Goal: Task Accomplishment & Management: Complete application form

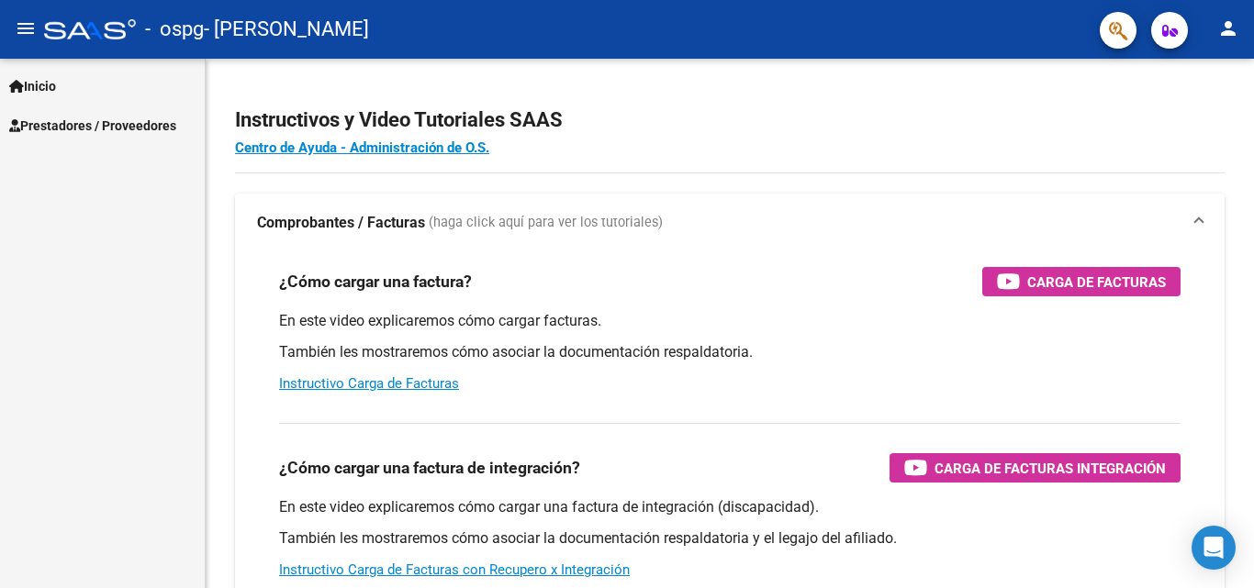
click at [70, 111] on link "Prestadores / Proveedores" at bounding box center [102, 125] width 205 height 39
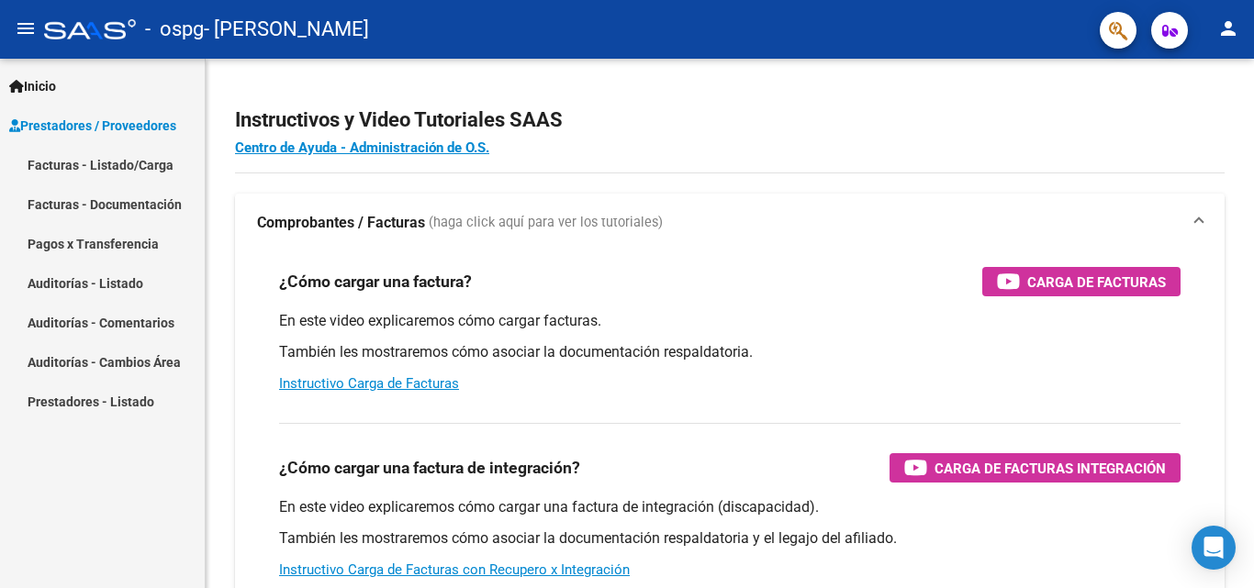
click at [126, 159] on link "Facturas - Listado/Carga" at bounding box center [102, 164] width 205 height 39
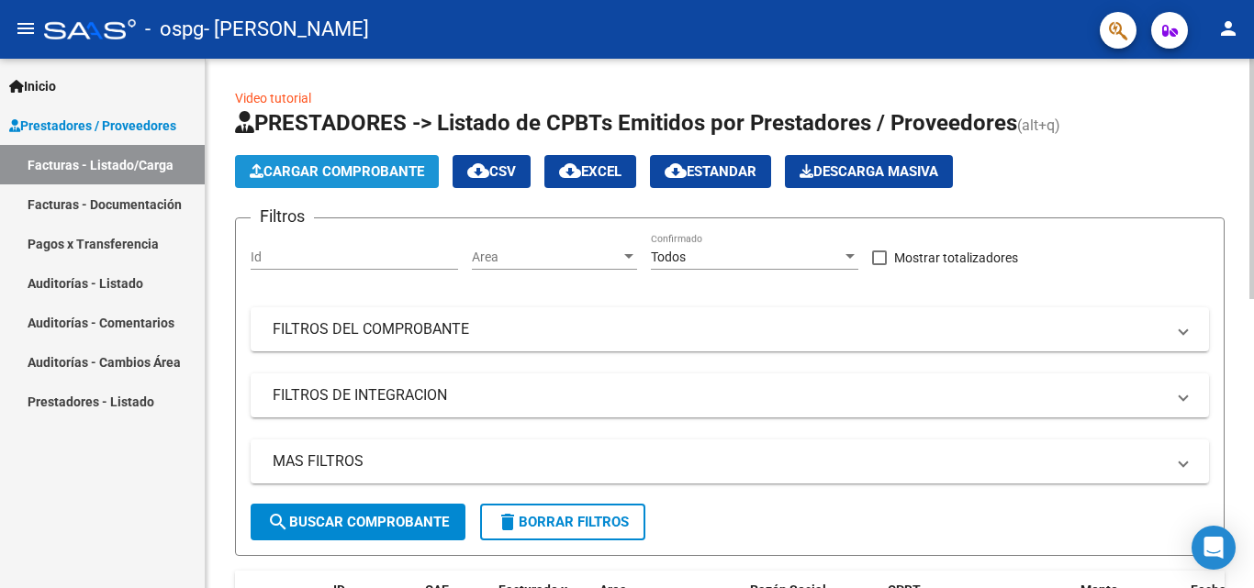
click at [299, 172] on span "Cargar Comprobante" at bounding box center [337, 171] width 174 height 17
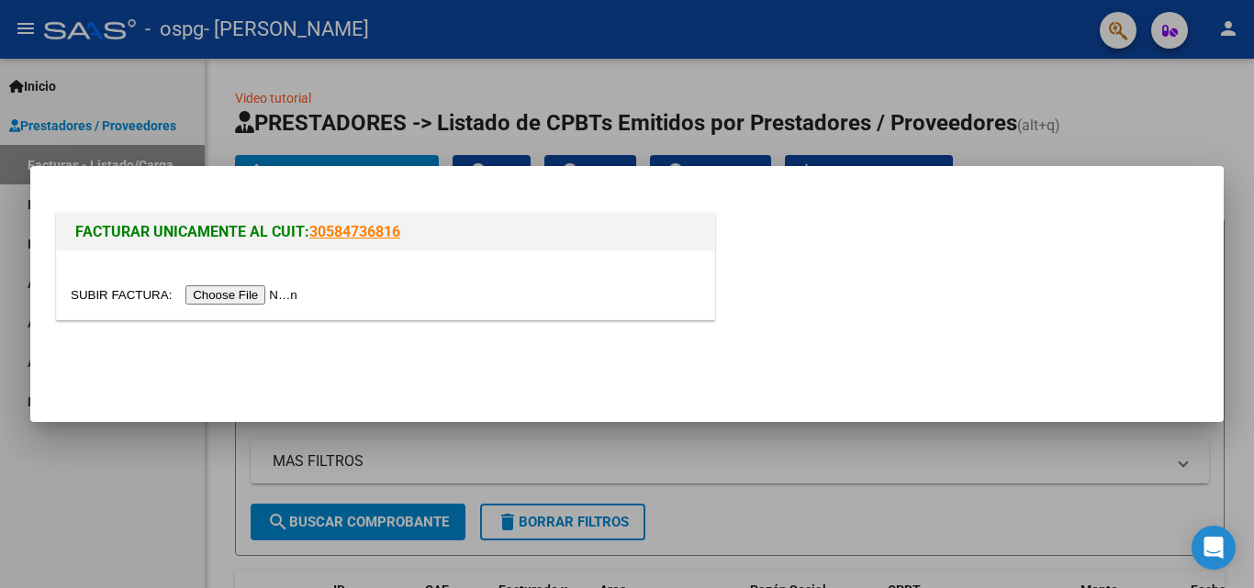
click at [247, 298] on input "file" at bounding box center [187, 295] width 232 height 19
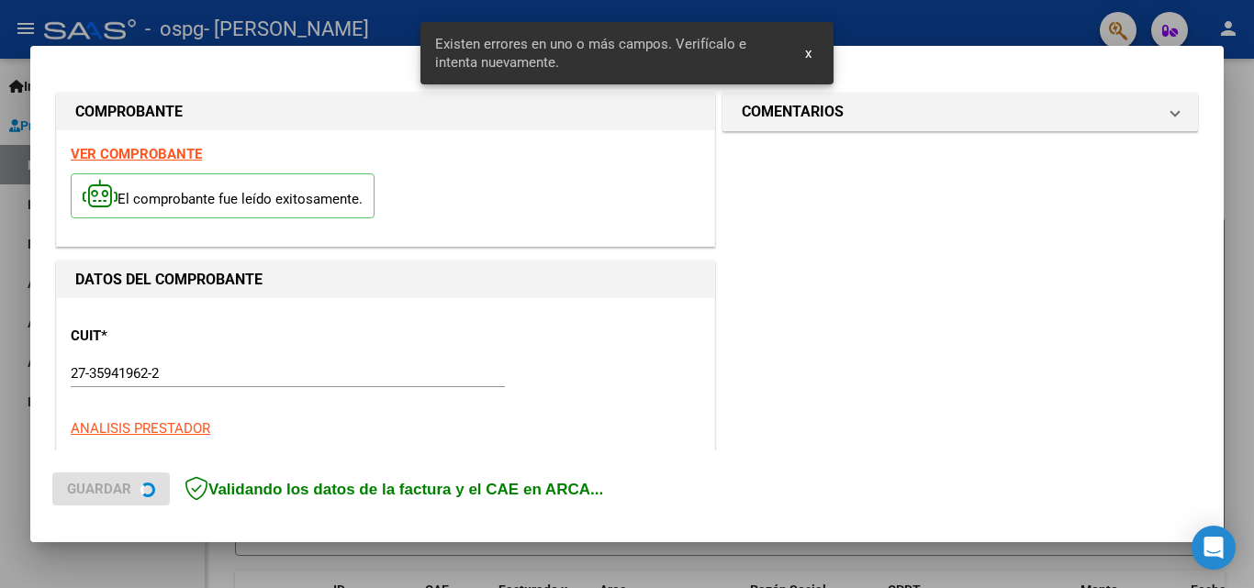
scroll to position [414, 0]
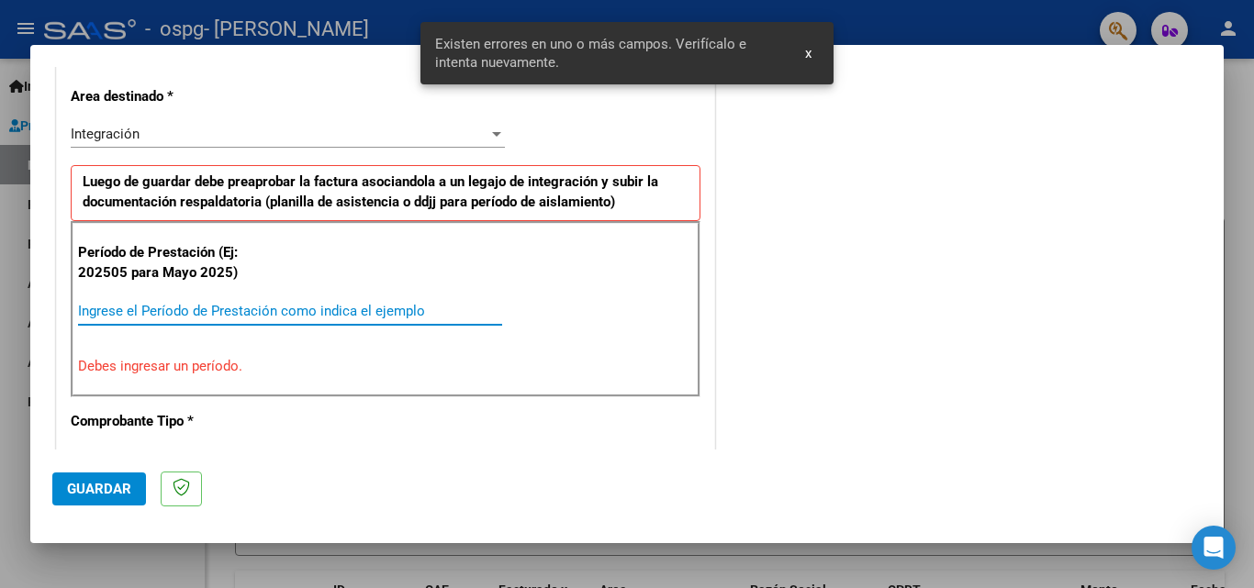
click at [294, 314] on input "Ingrese el Período de Prestación como indica el ejemplo" at bounding box center [290, 311] width 424 height 17
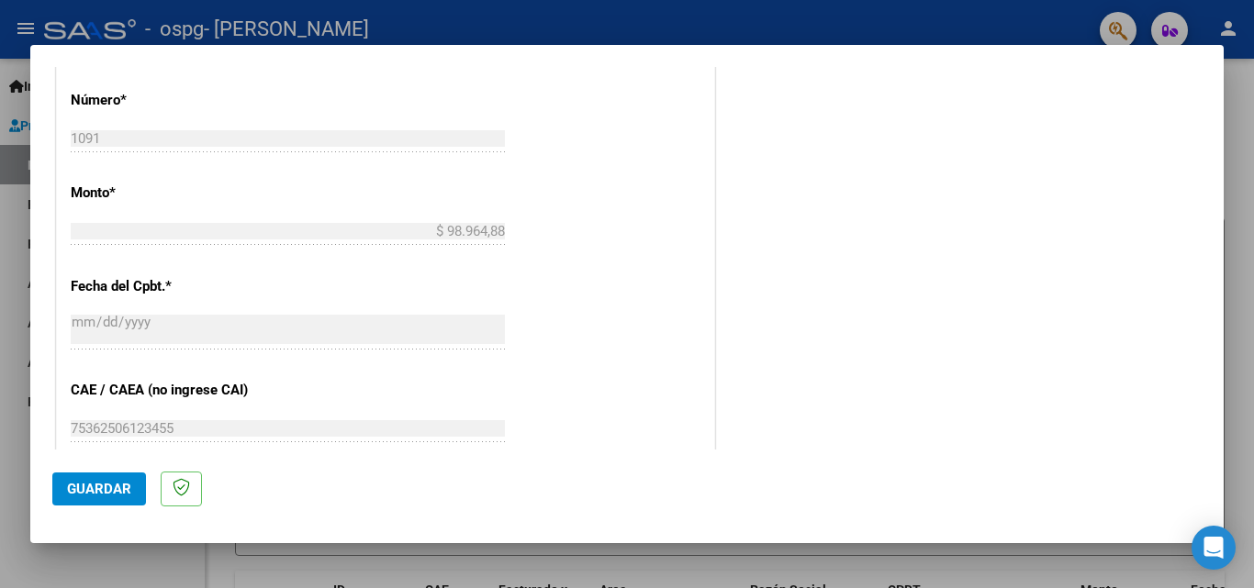
scroll to position [1149, 0]
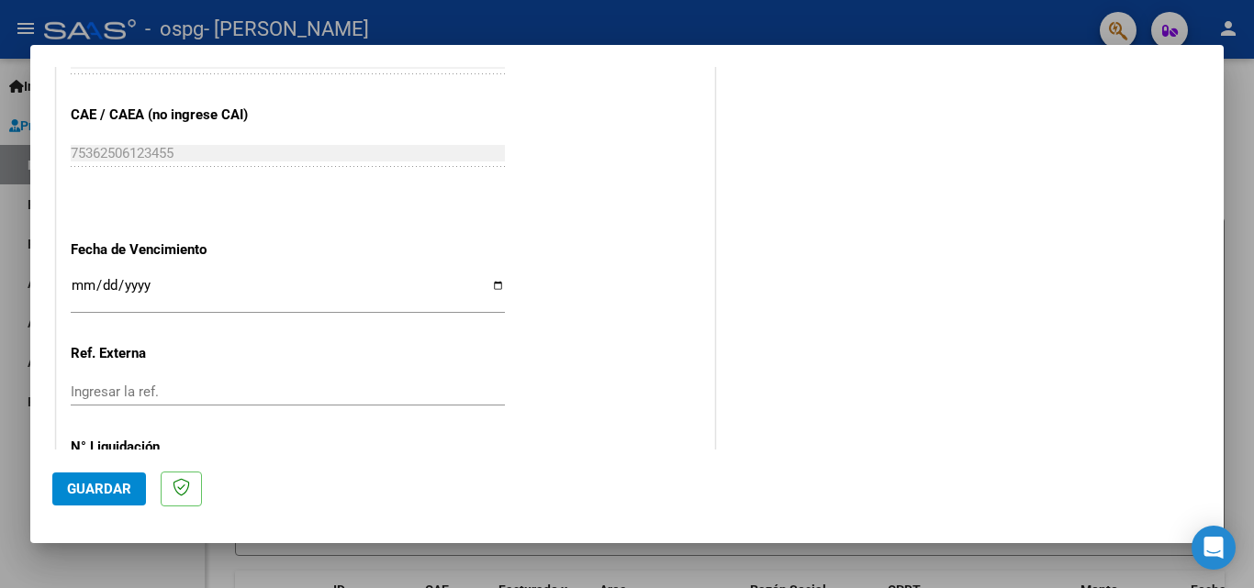
type input "202508"
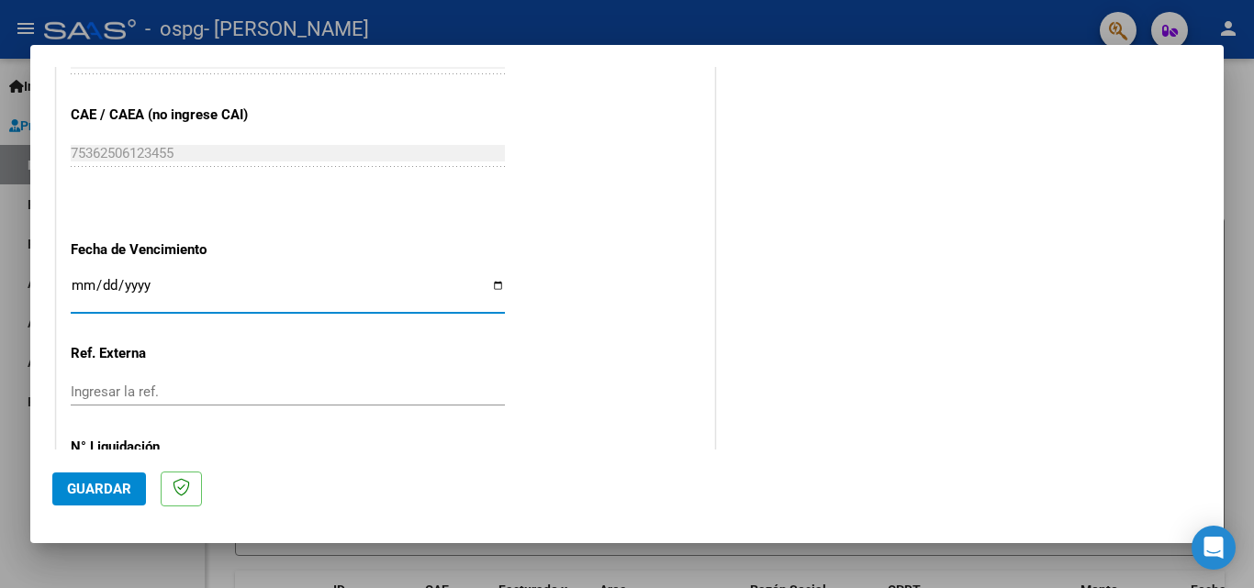
click at [496, 286] on input "Ingresar la fecha" at bounding box center [288, 292] width 434 height 29
type input "[DATE]"
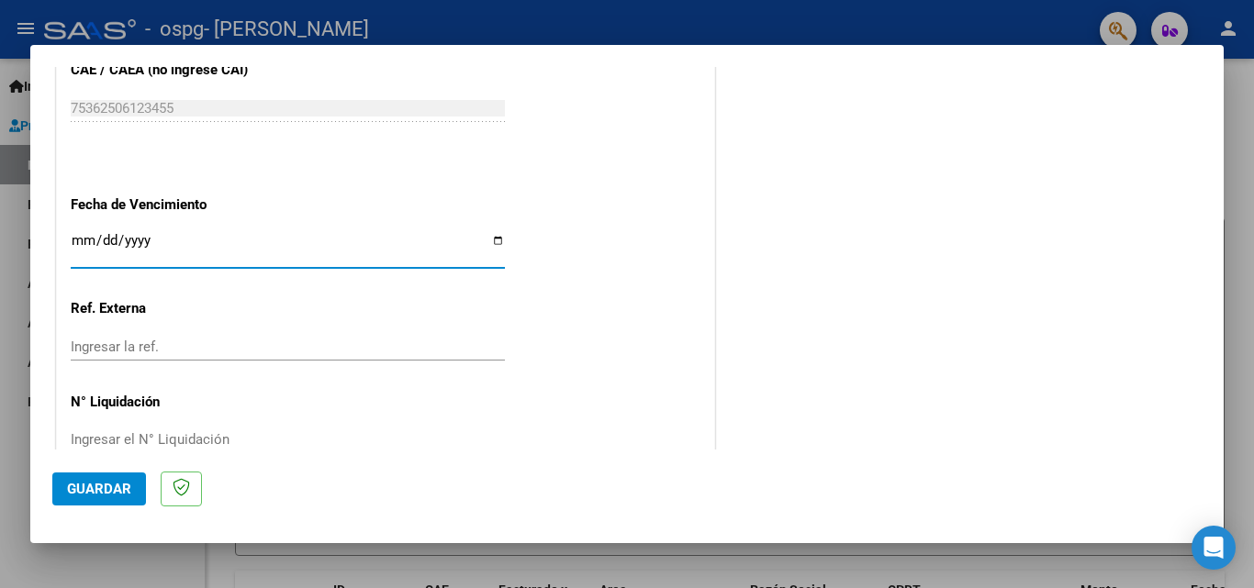
scroll to position [1233, 0]
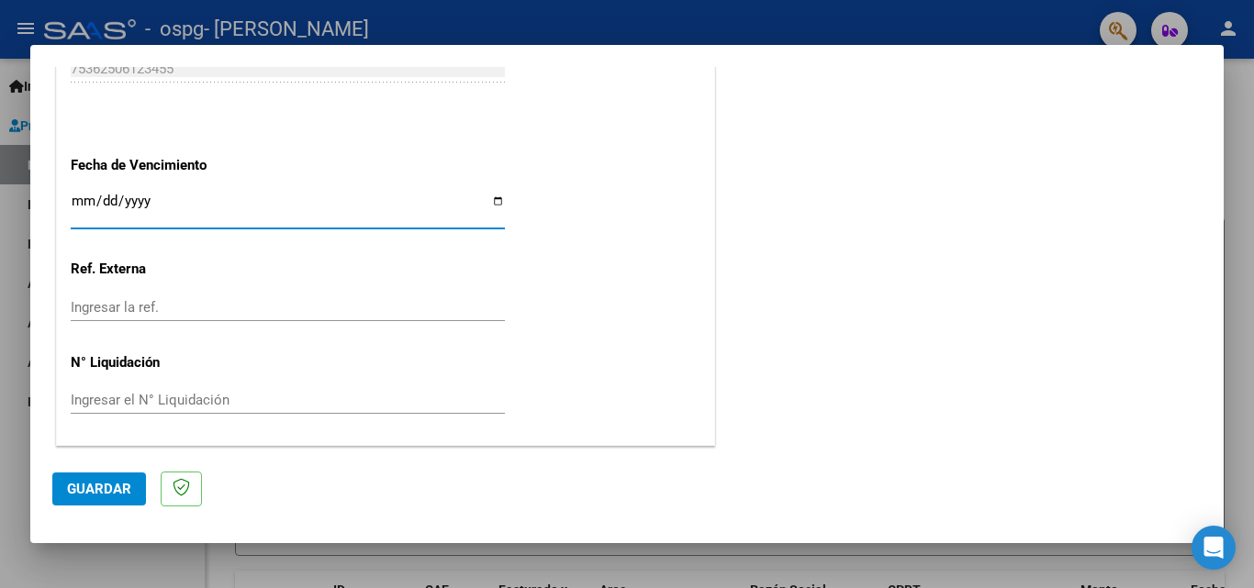
click at [102, 479] on button "Guardar" at bounding box center [99, 489] width 94 height 33
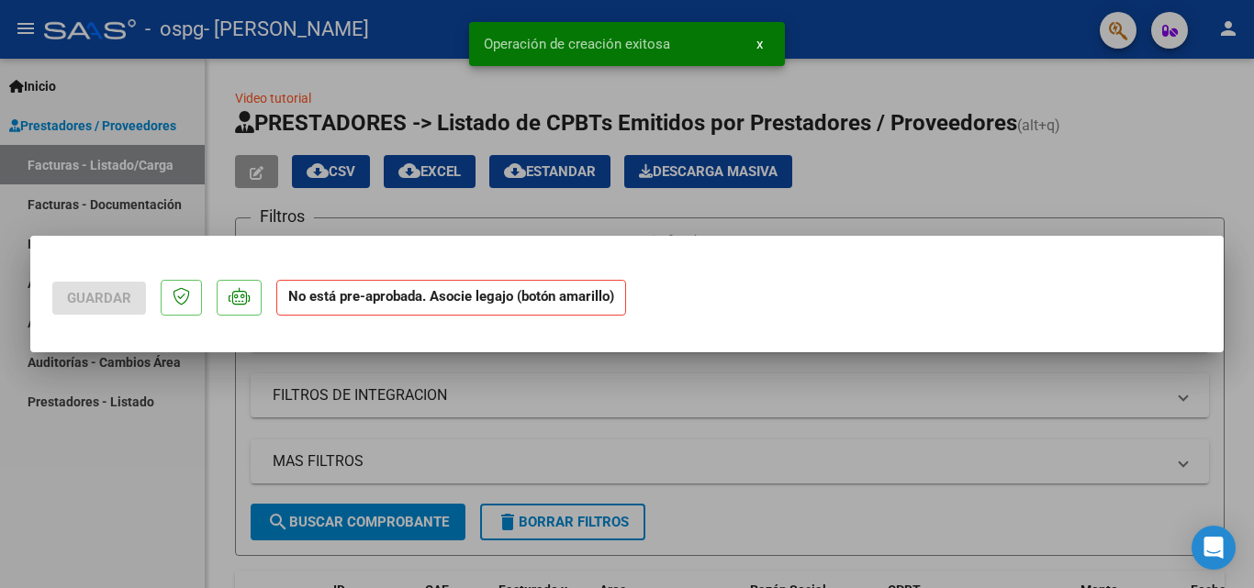
scroll to position [0, 0]
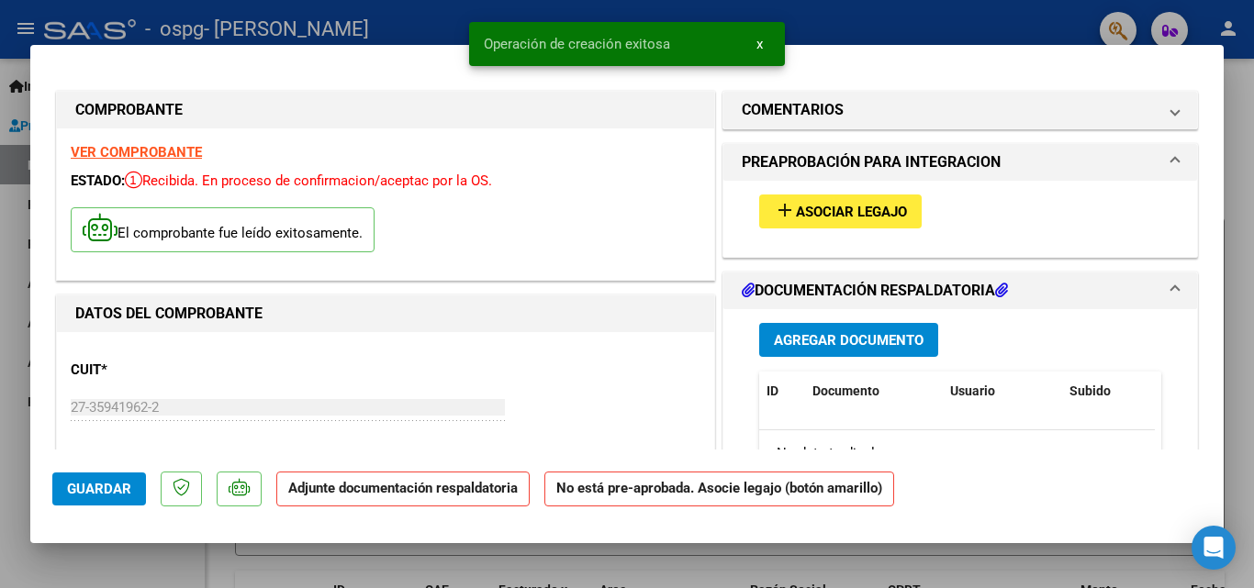
click at [871, 217] on span "Asociar Legajo" at bounding box center [851, 212] width 111 height 17
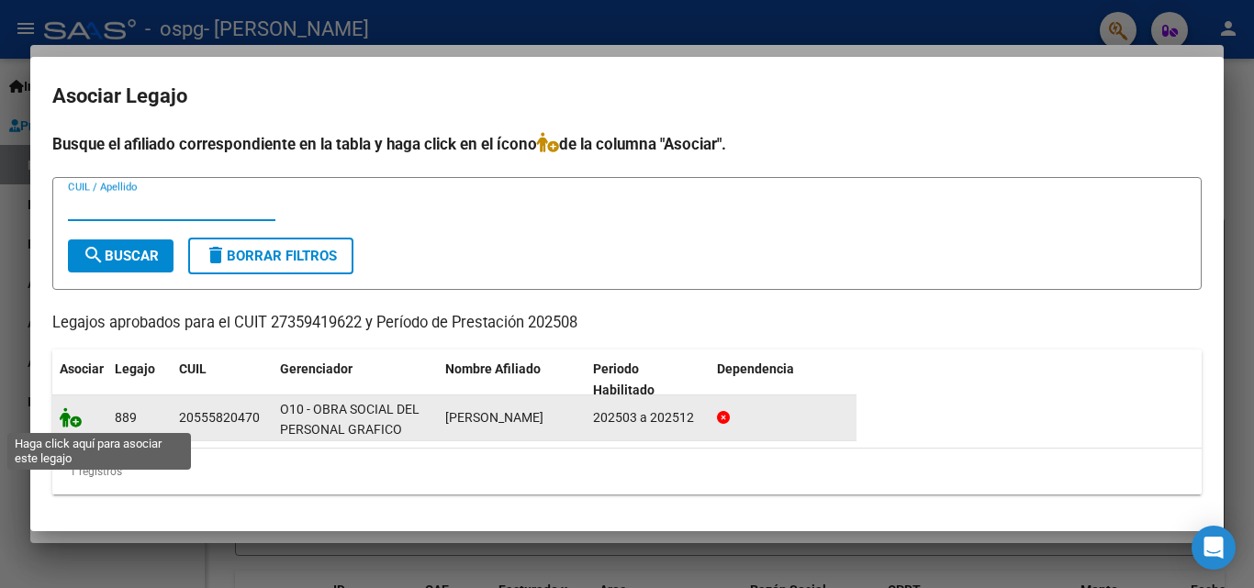
click at [81, 425] on icon at bounding box center [71, 418] width 22 height 20
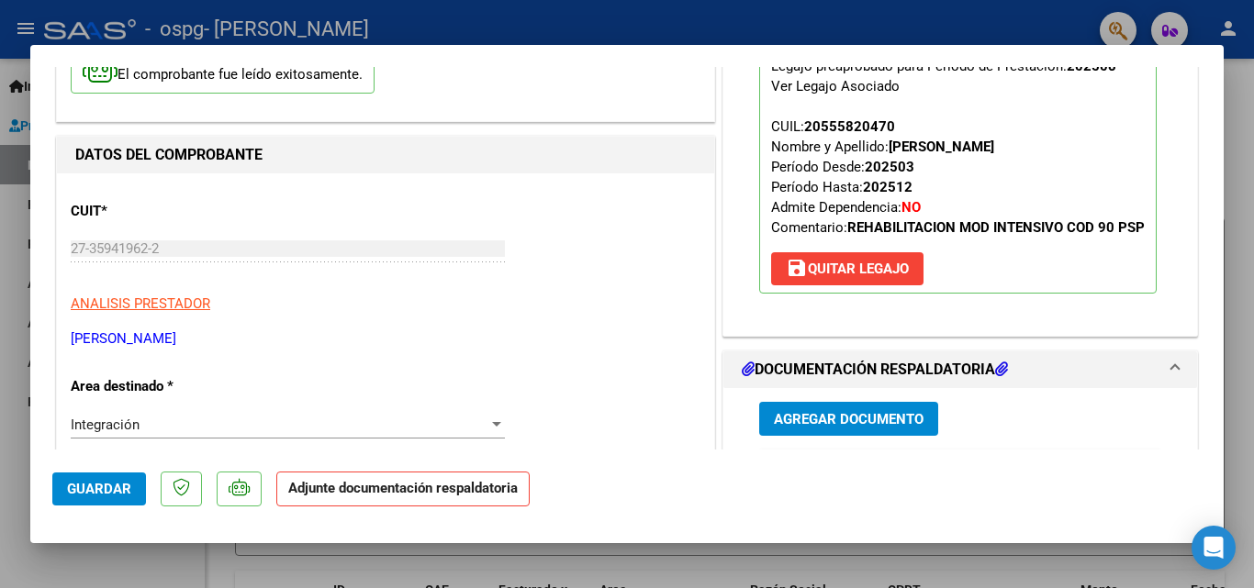
scroll to position [251, 0]
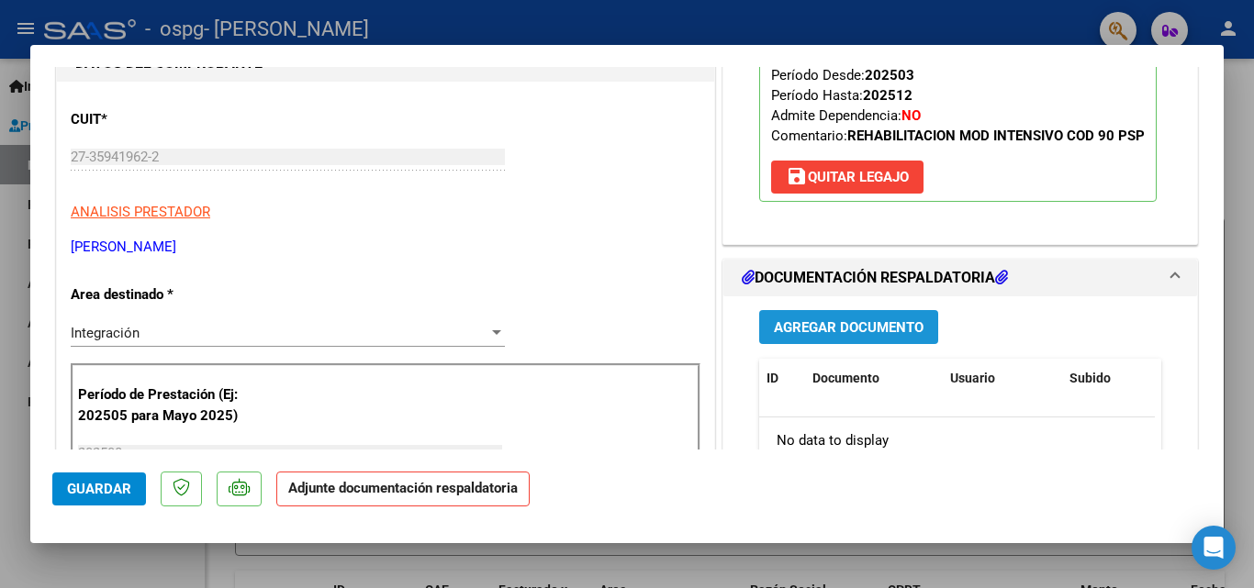
click at [823, 336] on span "Agregar Documento" at bounding box center [849, 327] width 150 height 17
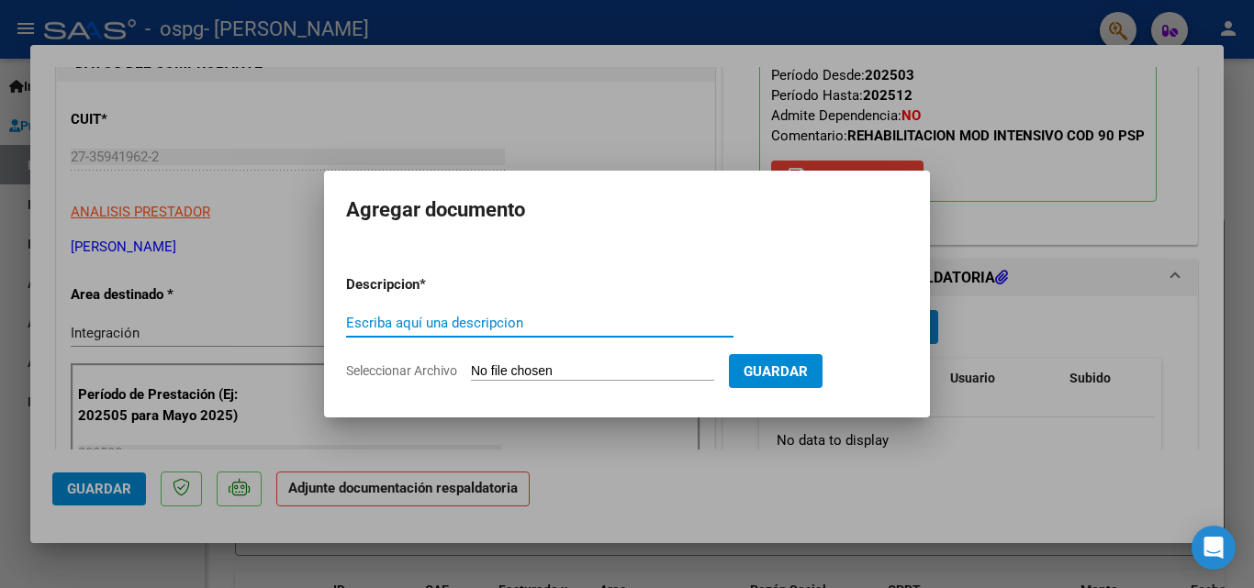
click at [557, 319] on input "Escriba aquí una descripcion" at bounding box center [539, 323] width 387 height 17
type input "Planila de asistencia"
click at [566, 385] on form "Descripcion * Planila de asistencia Escriba aquí una descripcion Seleccionar Ar…" at bounding box center [627, 328] width 562 height 134
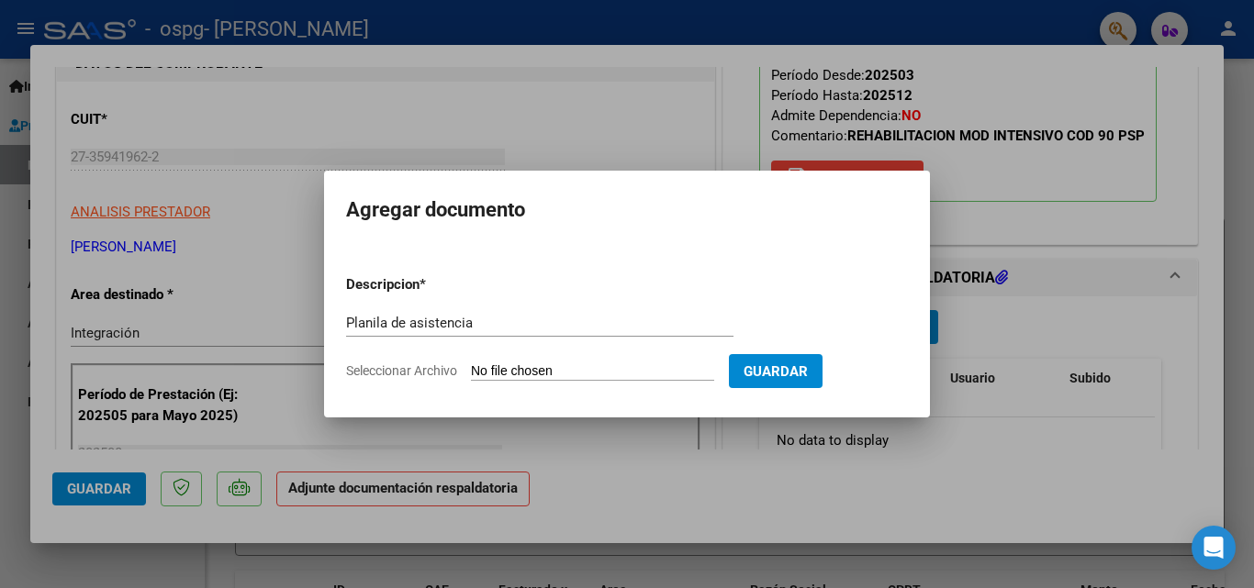
click at [570, 374] on input "Seleccionar Archivo" at bounding box center [592, 372] width 243 height 17
type input "C:\fakepath\planilla bautista [DATE].pdf"
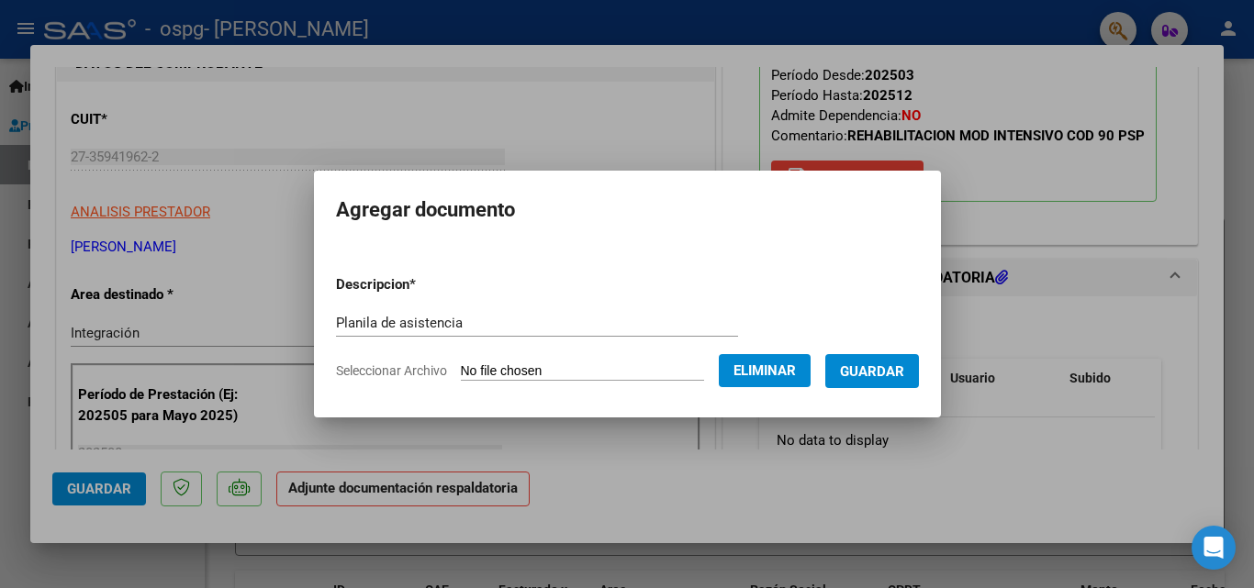
click at [904, 379] on span "Guardar" at bounding box center [872, 372] width 64 height 17
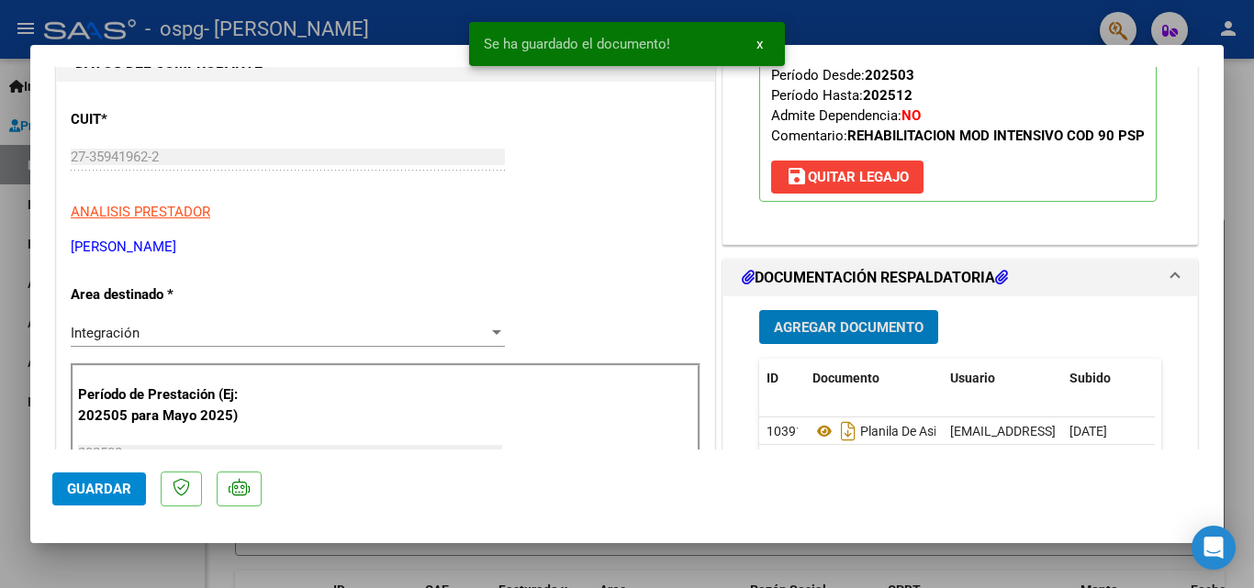
scroll to position [1077, 0]
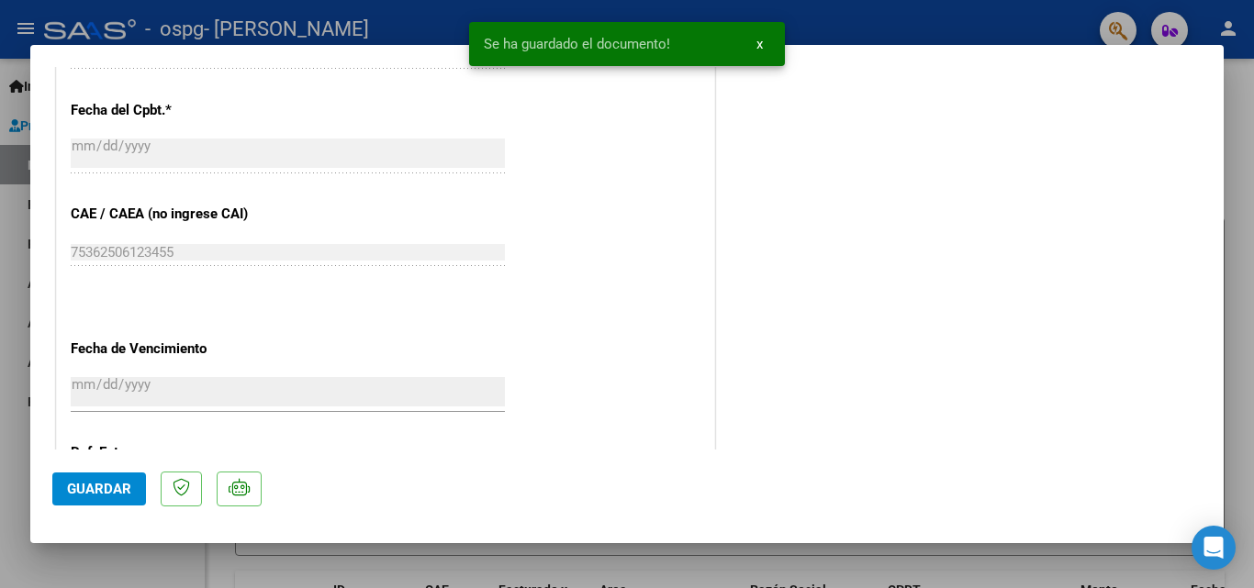
click at [107, 484] on span "Guardar" at bounding box center [99, 489] width 64 height 17
click at [714, 559] on div at bounding box center [627, 294] width 1254 height 588
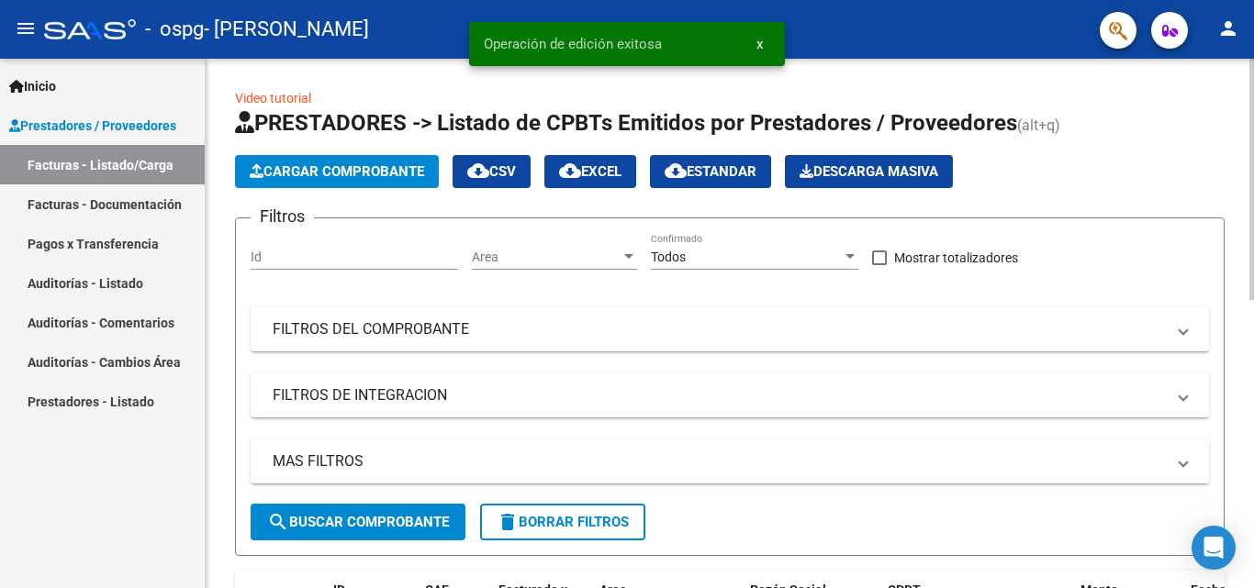
scroll to position [551, 0]
